Goal: Transaction & Acquisition: Obtain resource

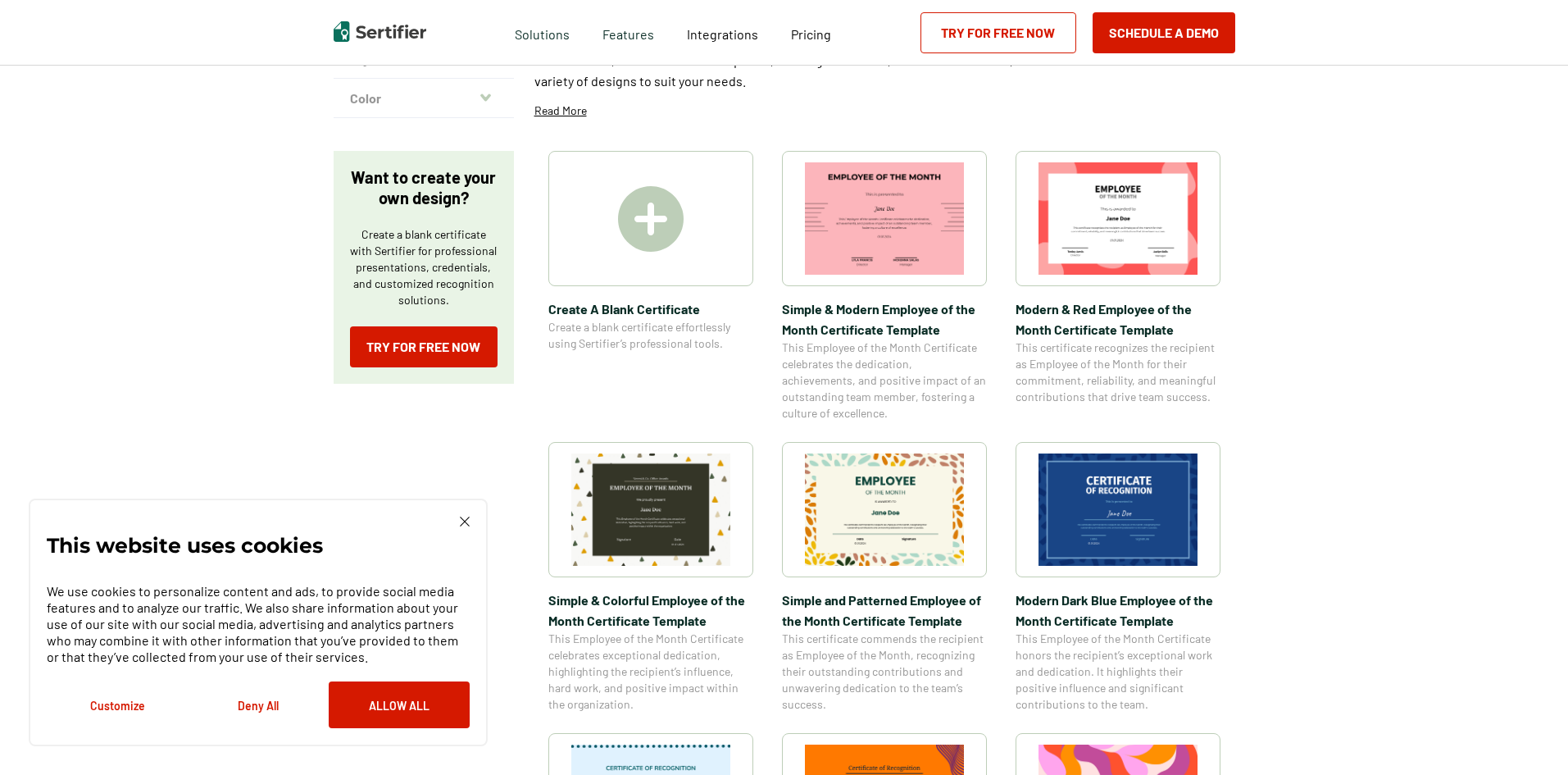
scroll to position [246, 0]
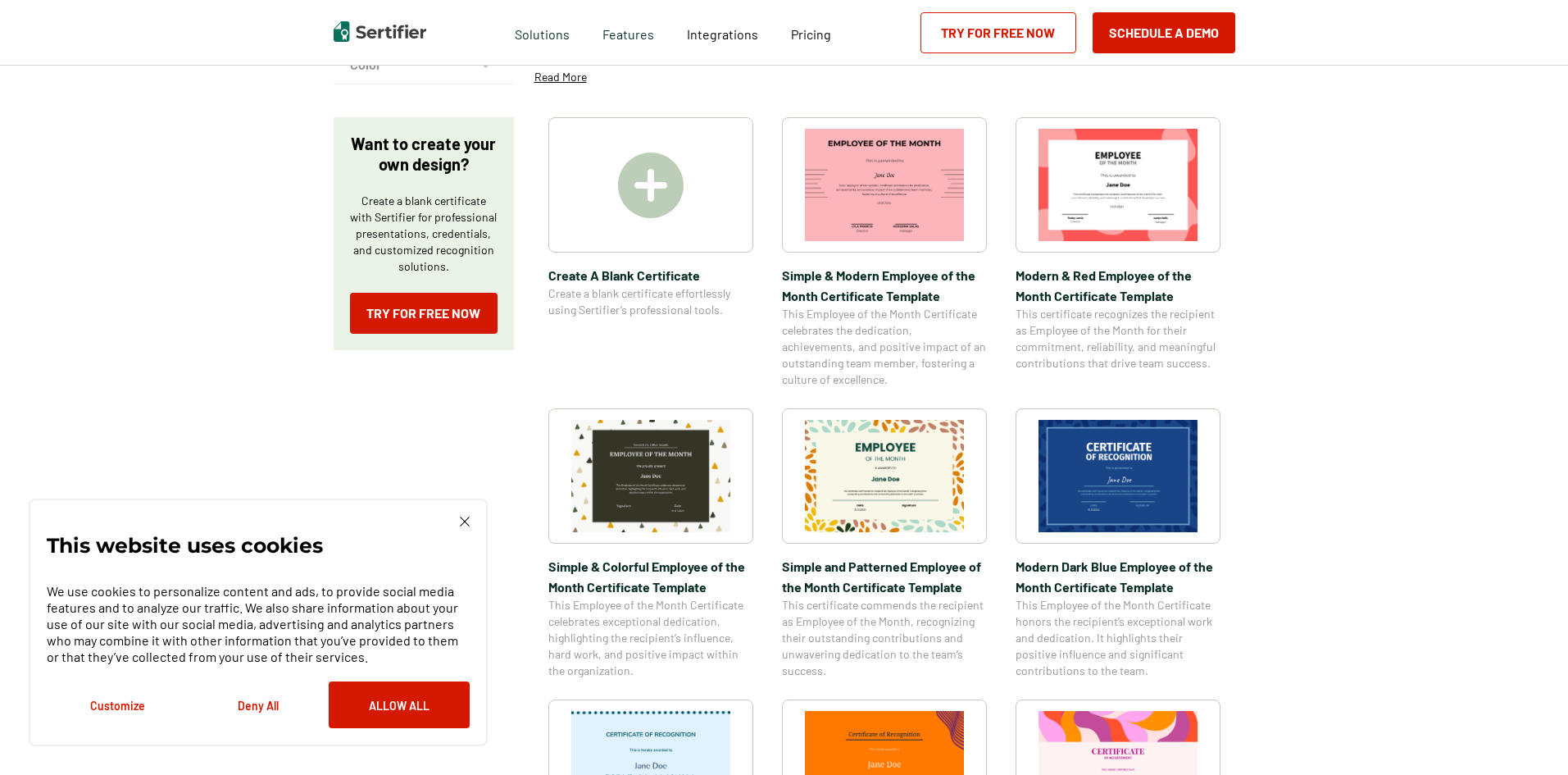
click at [1129, 461] on img at bounding box center [1117, 475] width 159 height 112
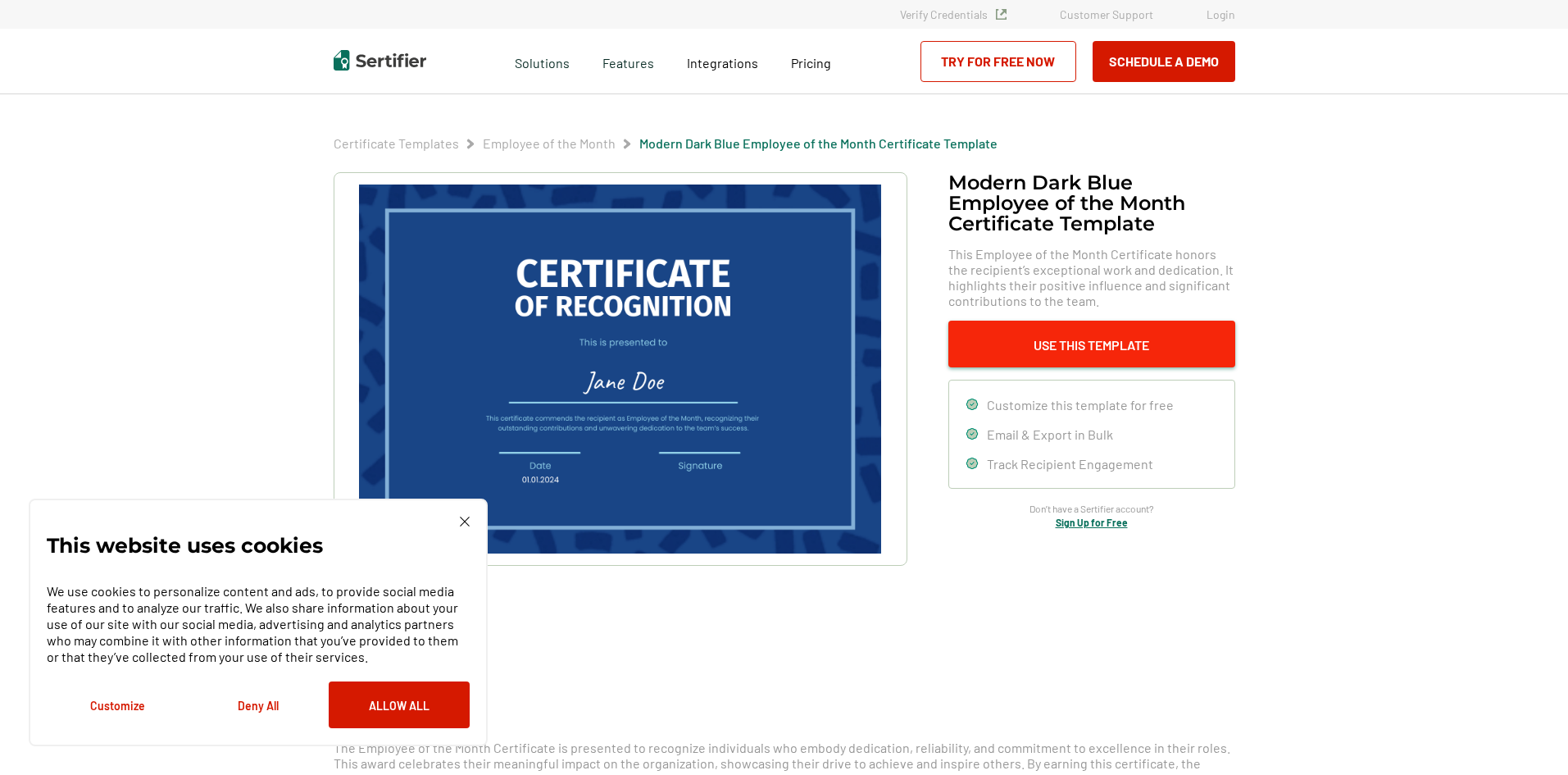
click at [1039, 326] on button "Use This Template" at bounding box center [1091, 344] width 287 height 47
click at [1068, 333] on button "Use This Template" at bounding box center [1091, 344] width 287 height 47
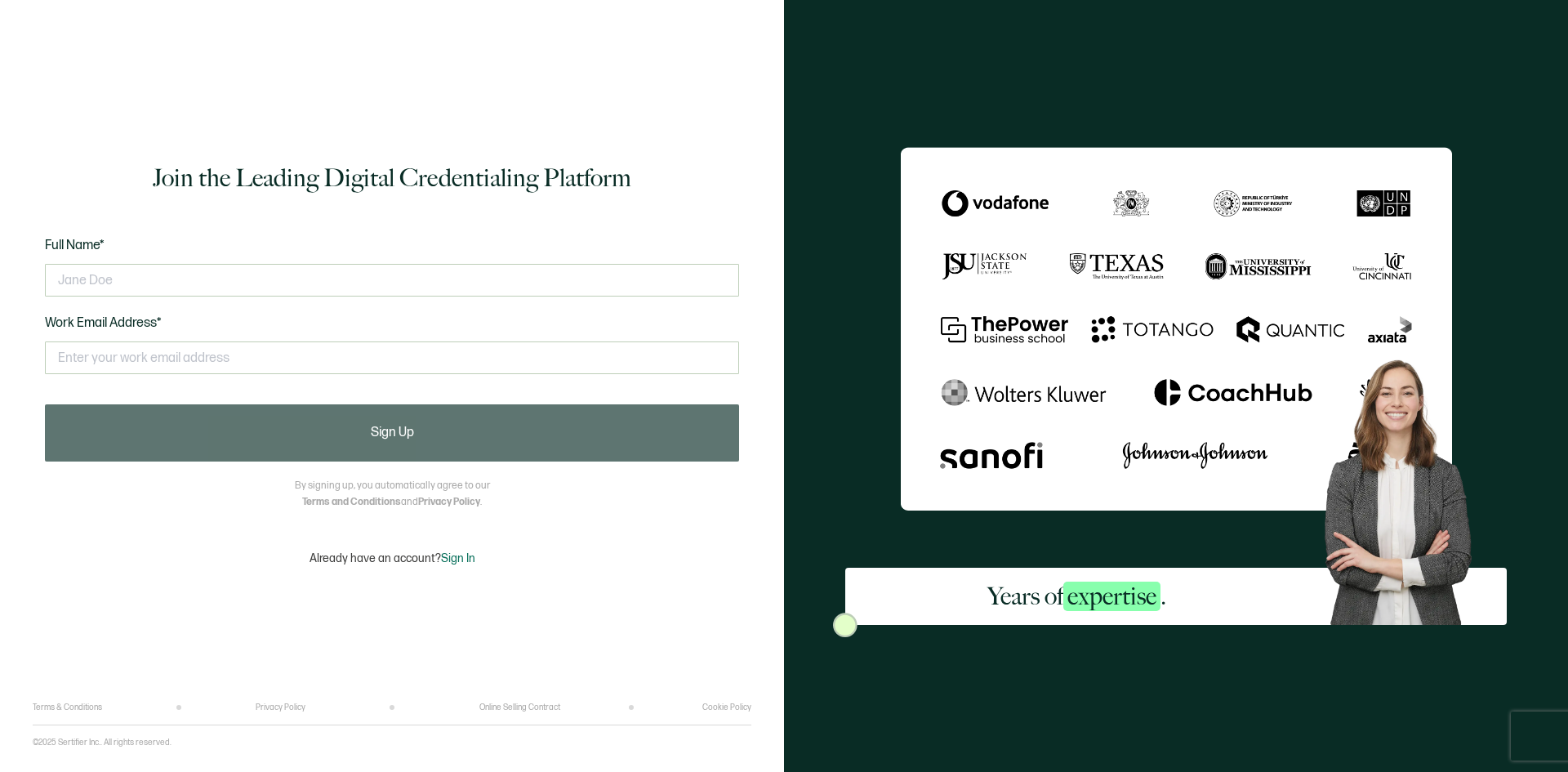
click at [165, 303] on div at bounding box center [392, 280] width 695 height 49
click at [165, 286] on input "text" at bounding box center [392, 280] width 695 height 33
type input "Melissa Maisonet"
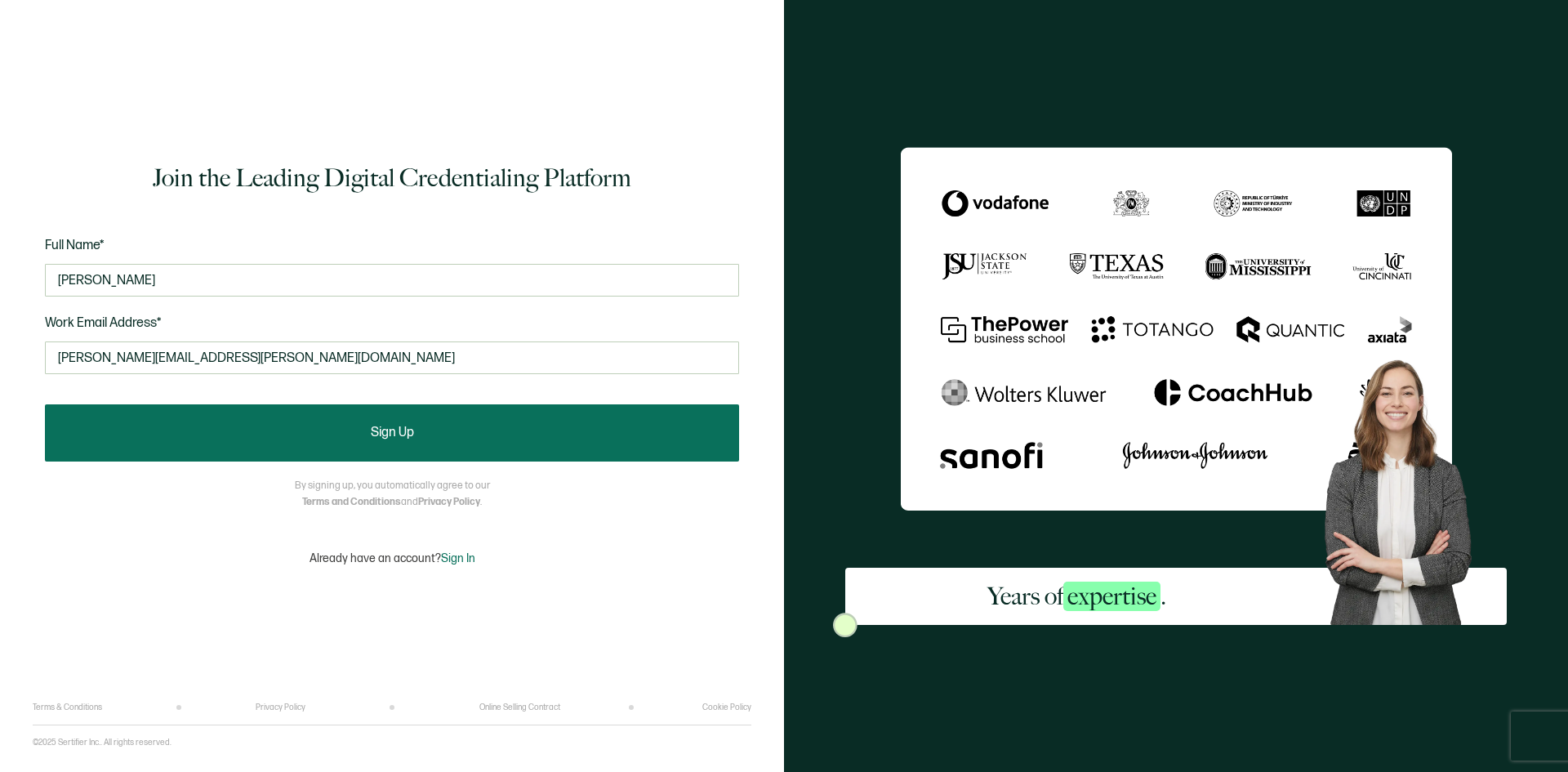
type input "melissa.maisonet@newchoicesrecovery.org"
click at [316, 439] on button "Sign Up" at bounding box center [392, 433] width 695 height 57
